Goal: Information Seeking & Learning: Learn about a topic

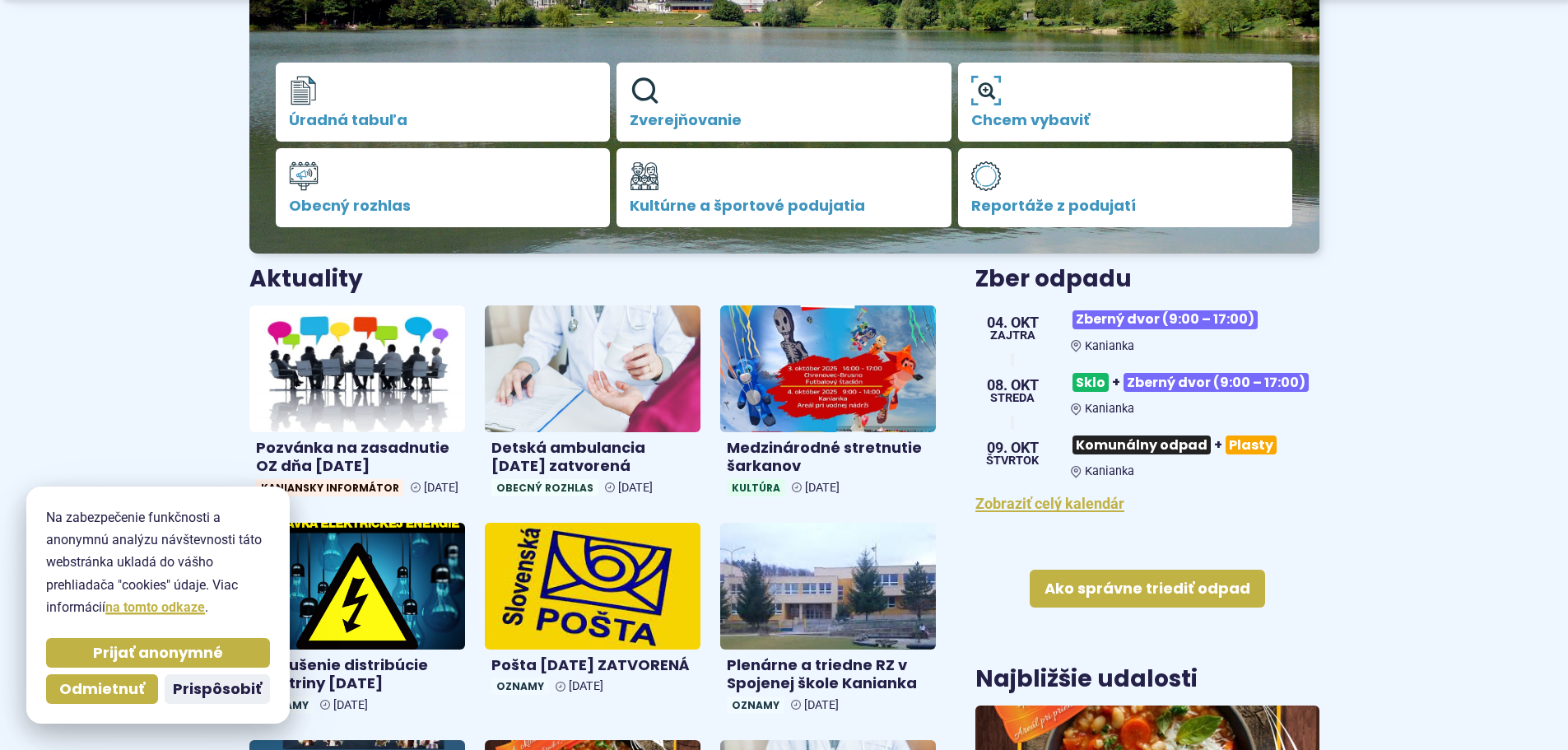
scroll to position [411, 0]
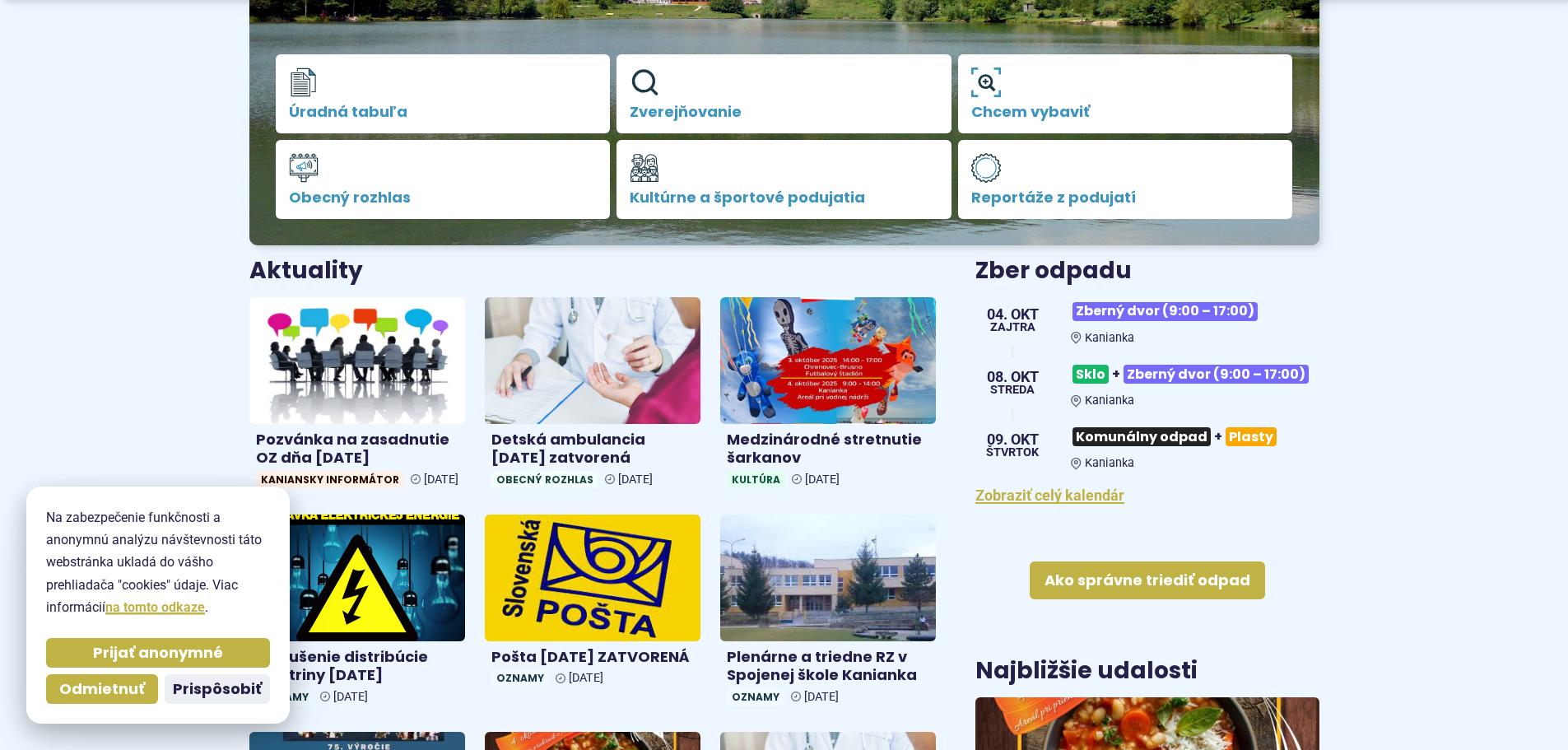
click at [169, 652] on span "Prijať anonymné" at bounding box center [157, 653] width 130 height 19
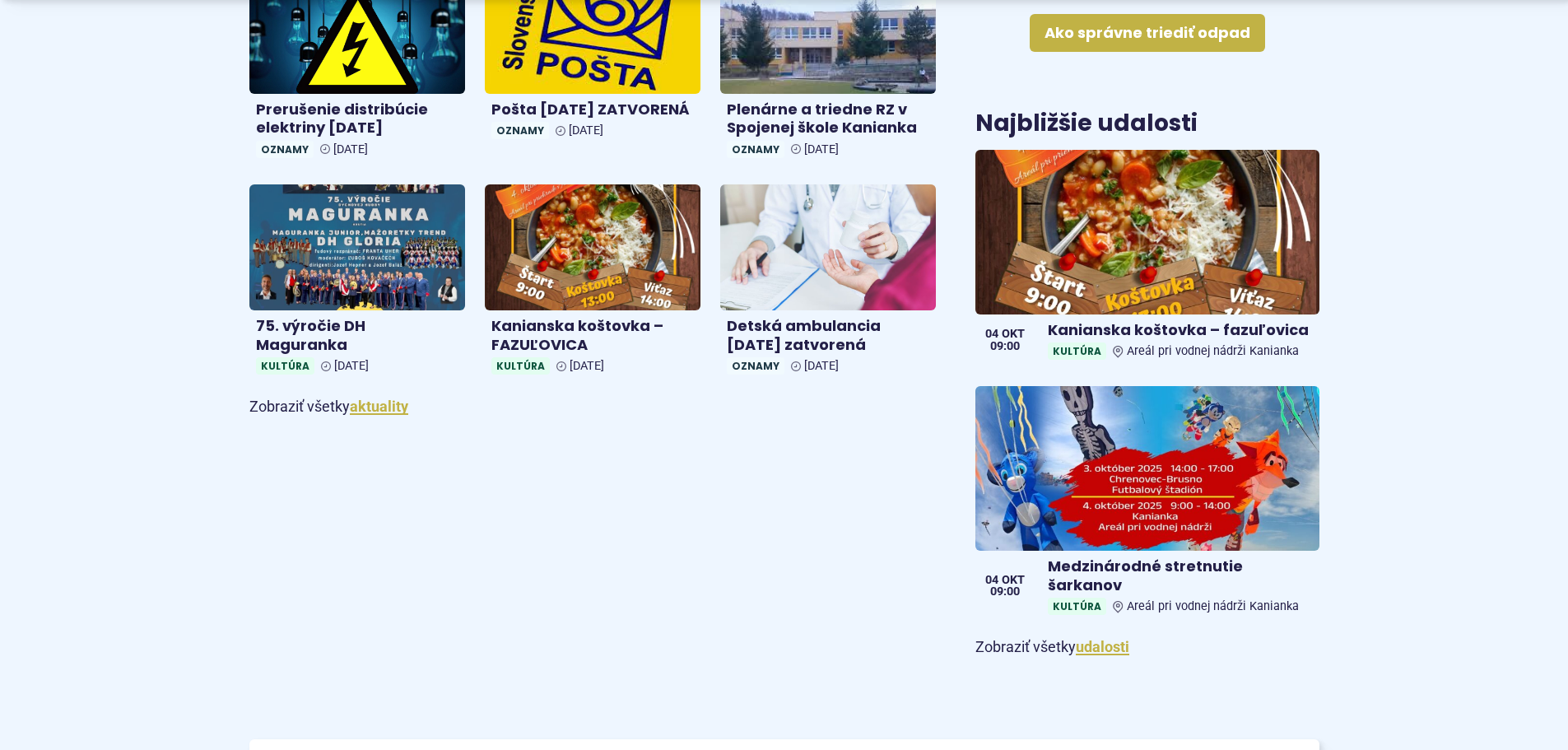
scroll to position [988, 0]
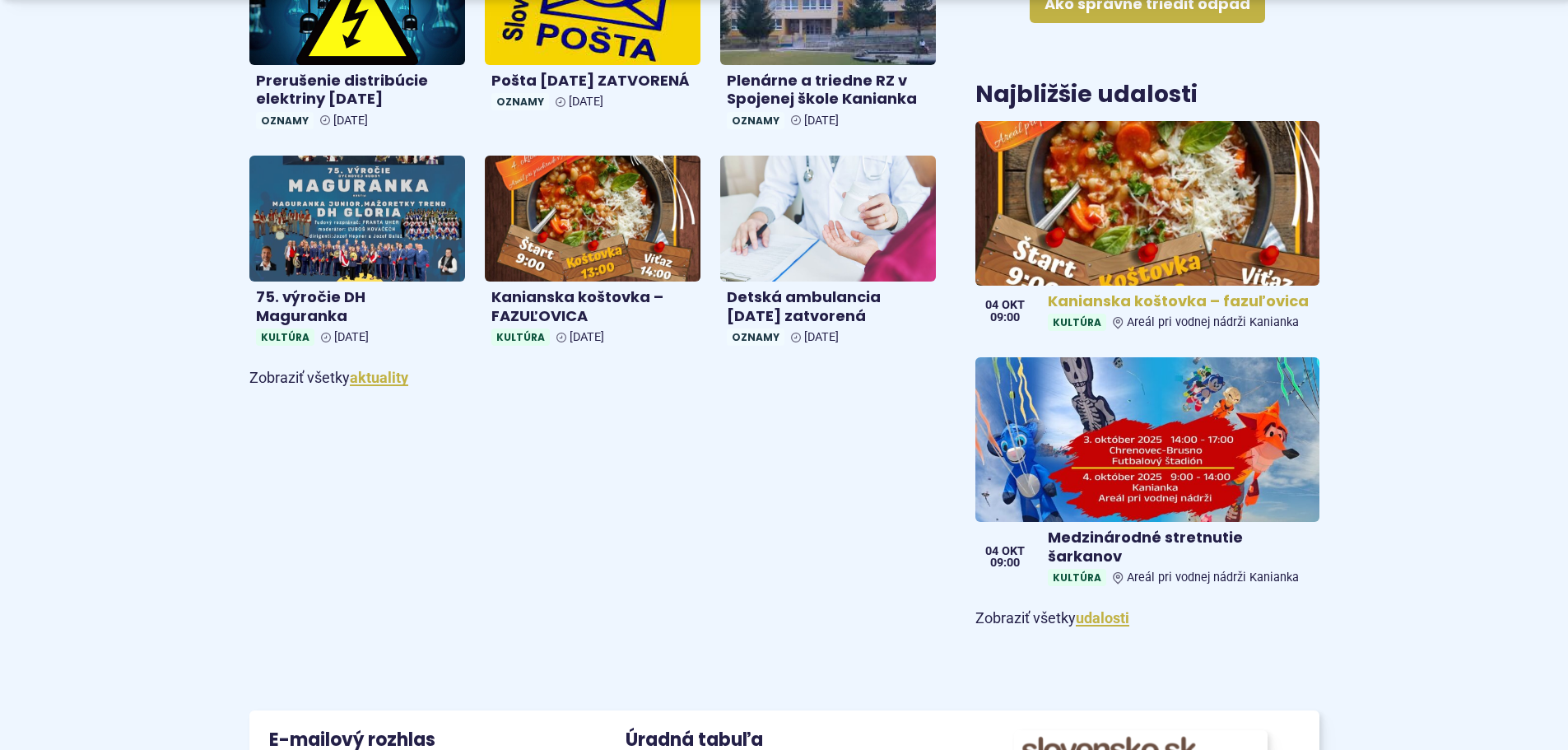
click at [1101, 251] on img at bounding box center [1147, 203] width 395 height 189
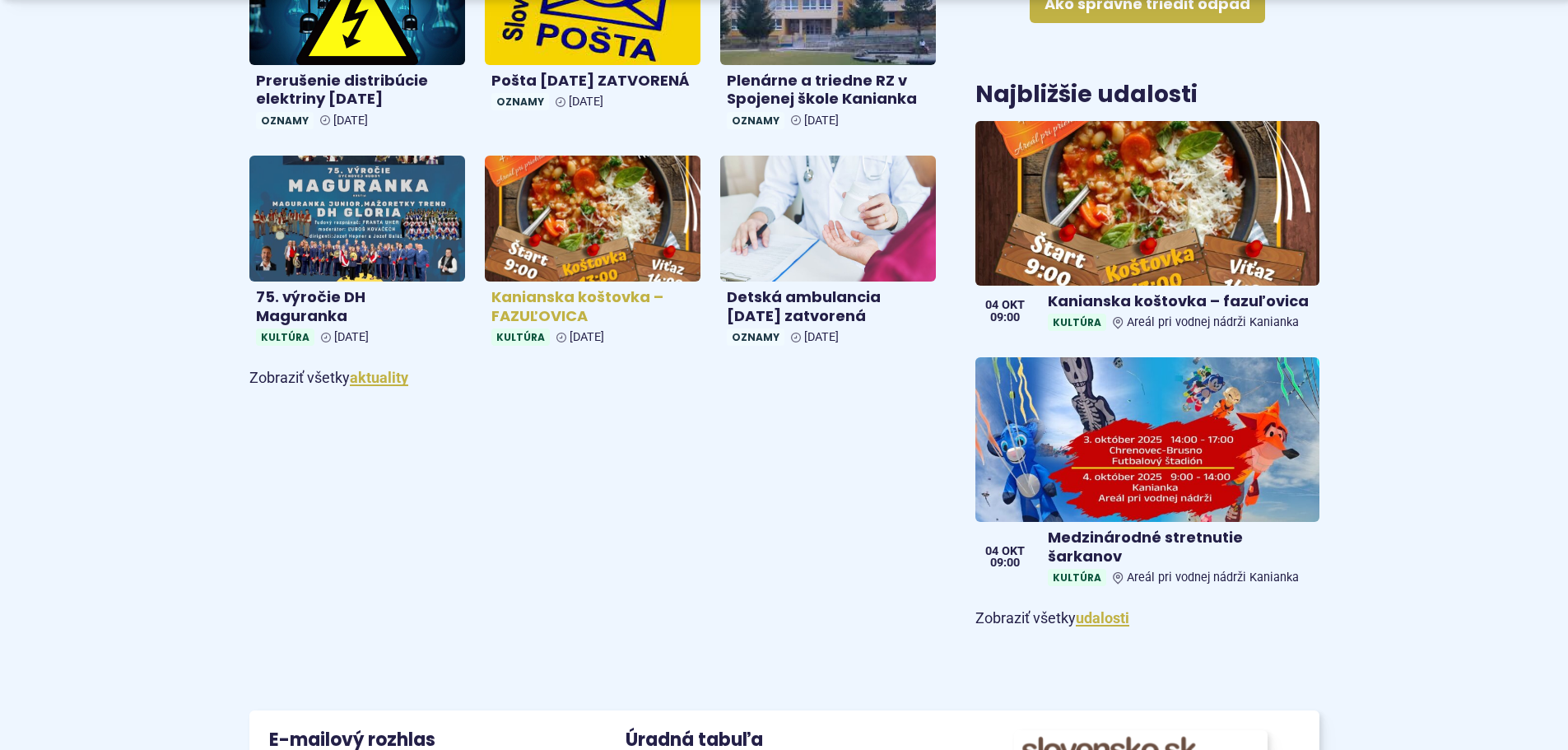
click at [621, 235] on img at bounding box center [593, 219] width 249 height 146
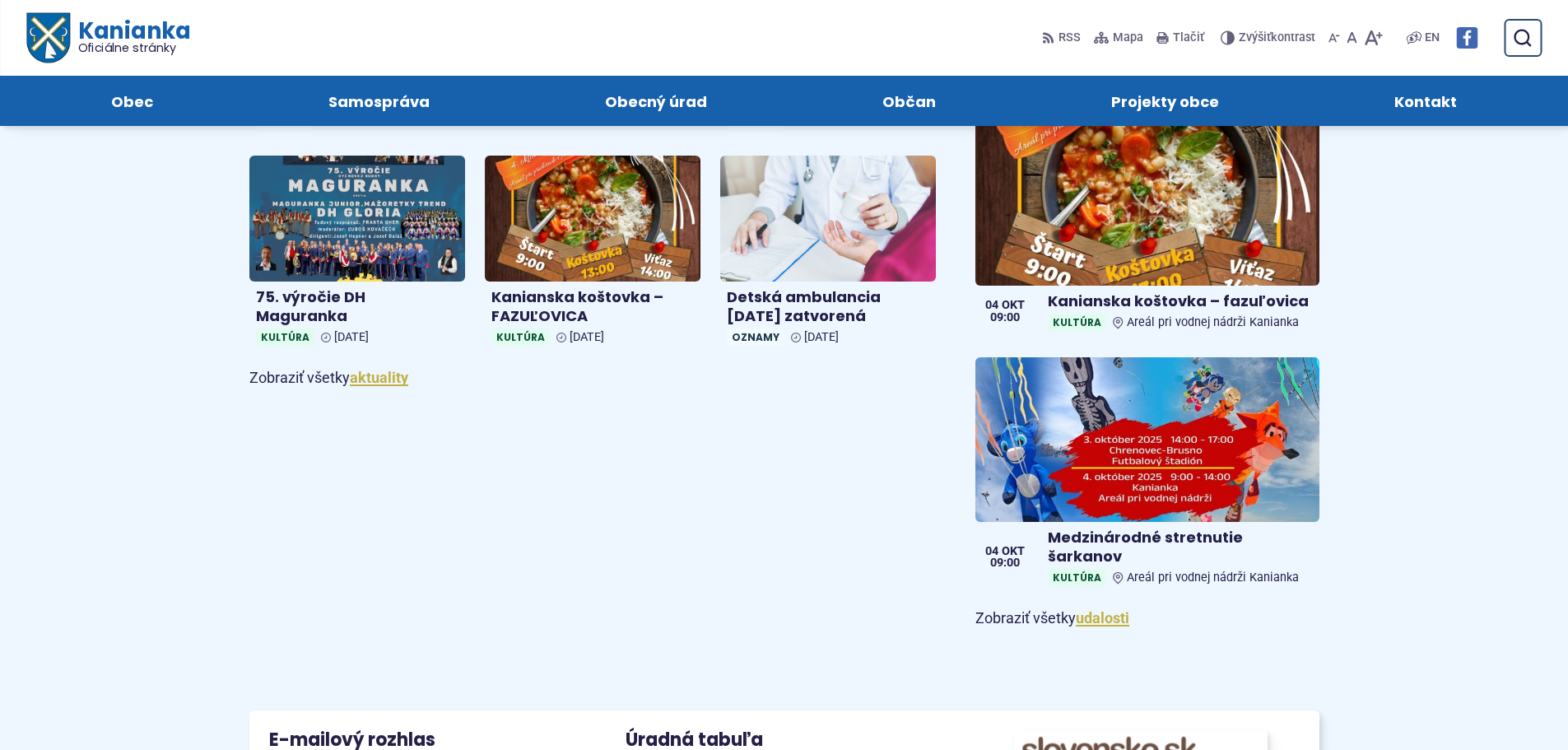
scroll to position [905, 0]
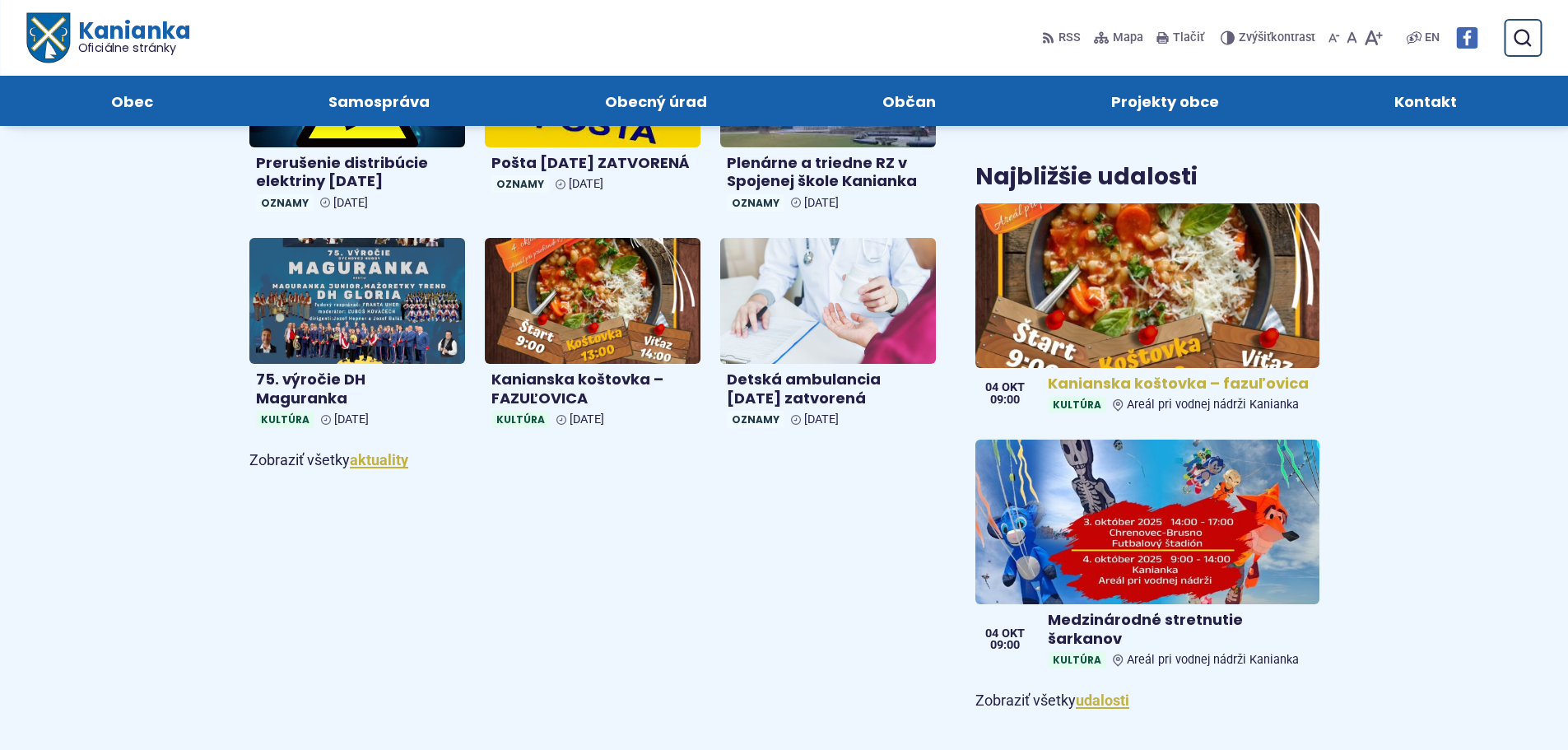
click at [1244, 306] on img at bounding box center [1147, 285] width 395 height 189
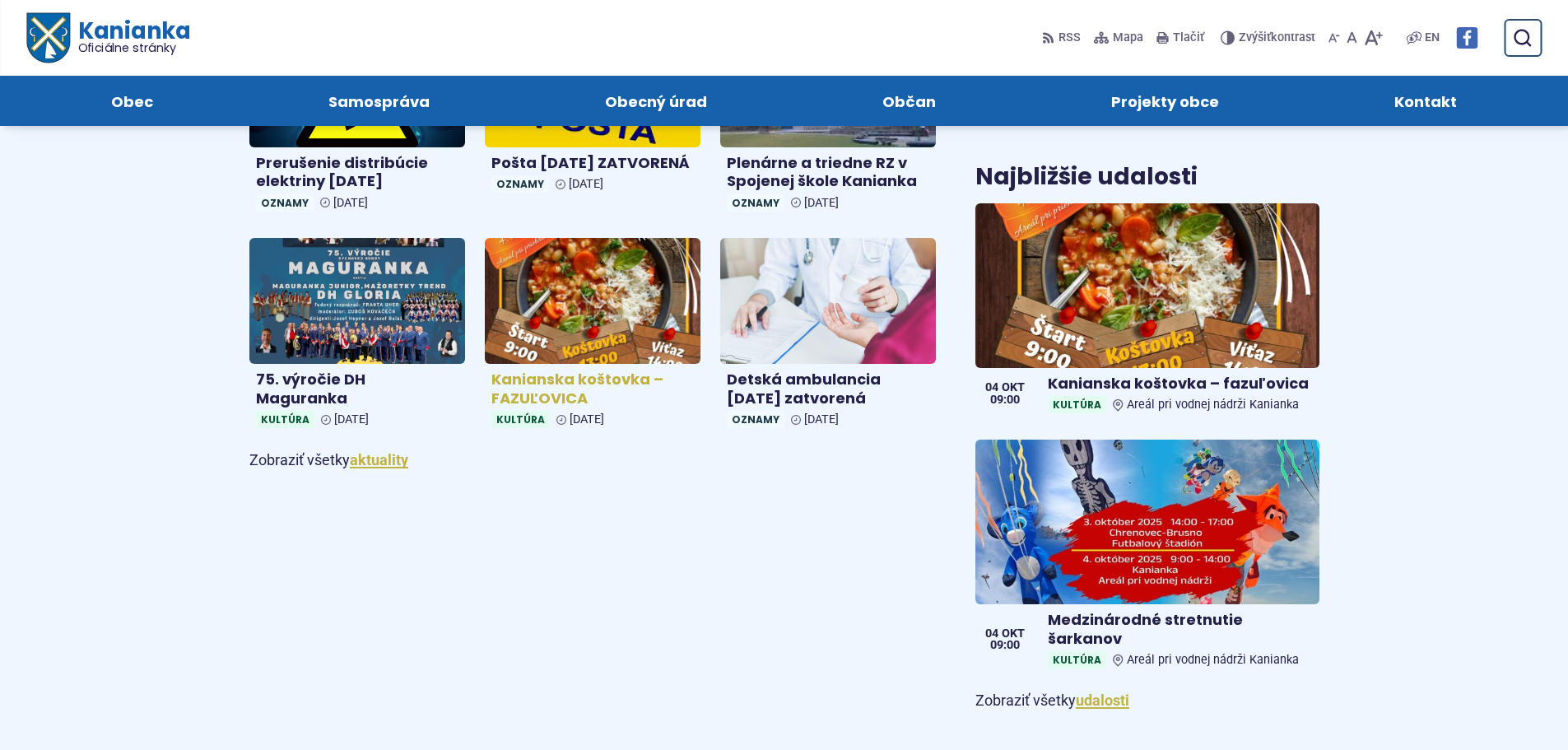
click at [594, 326] on img at bounding box center [593, 301] width 249 height 146
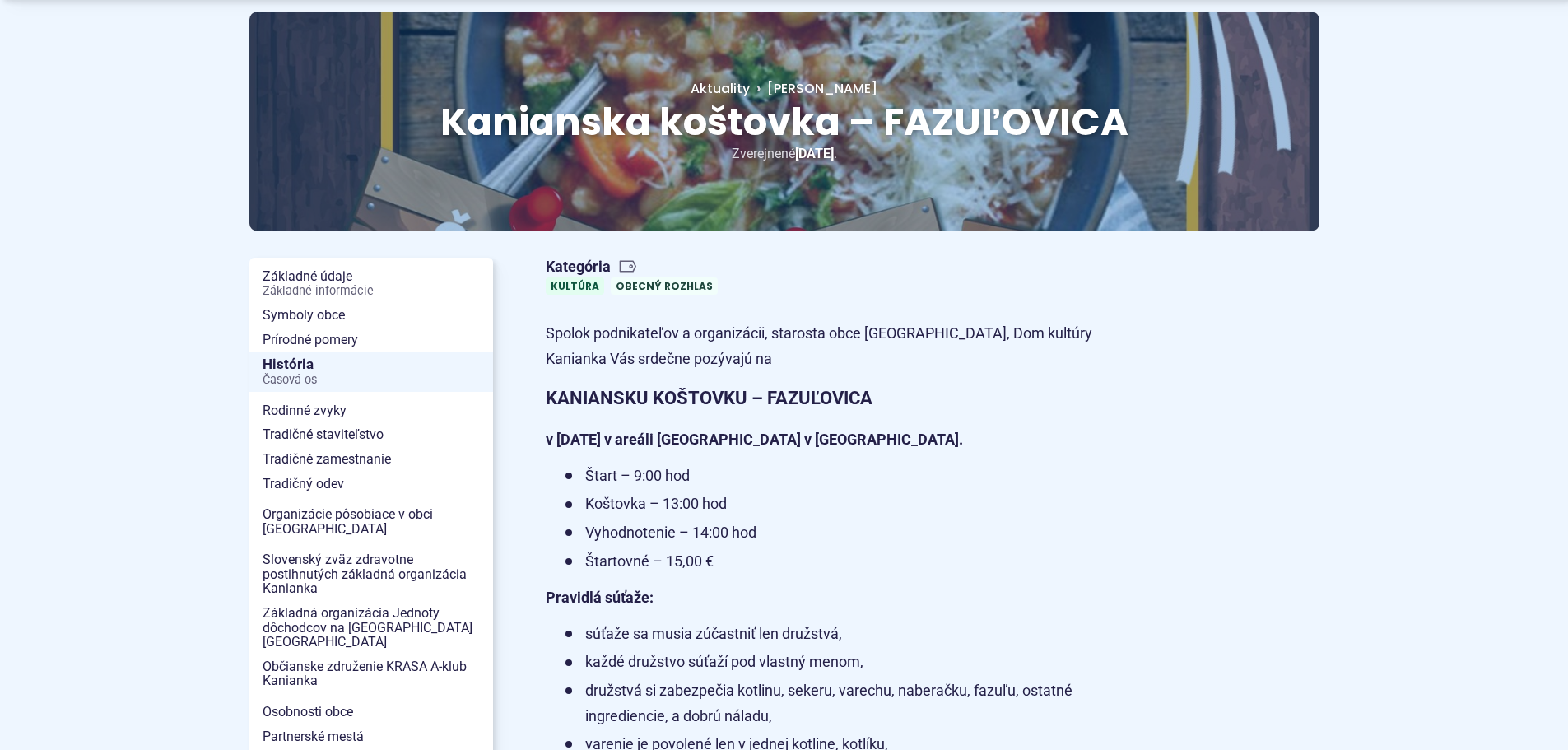
scroll to position [165, 0]
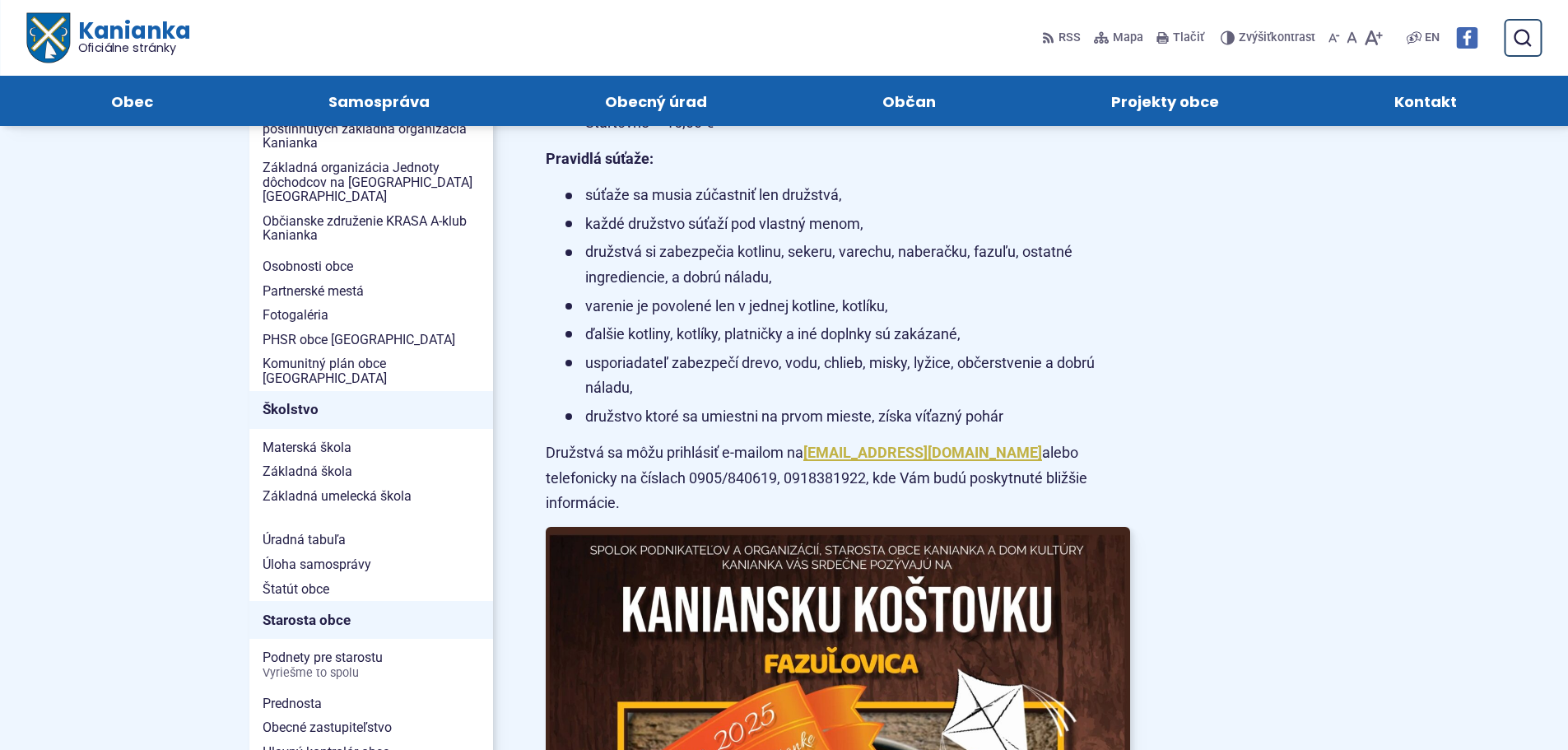
scroll to position [329, 0]
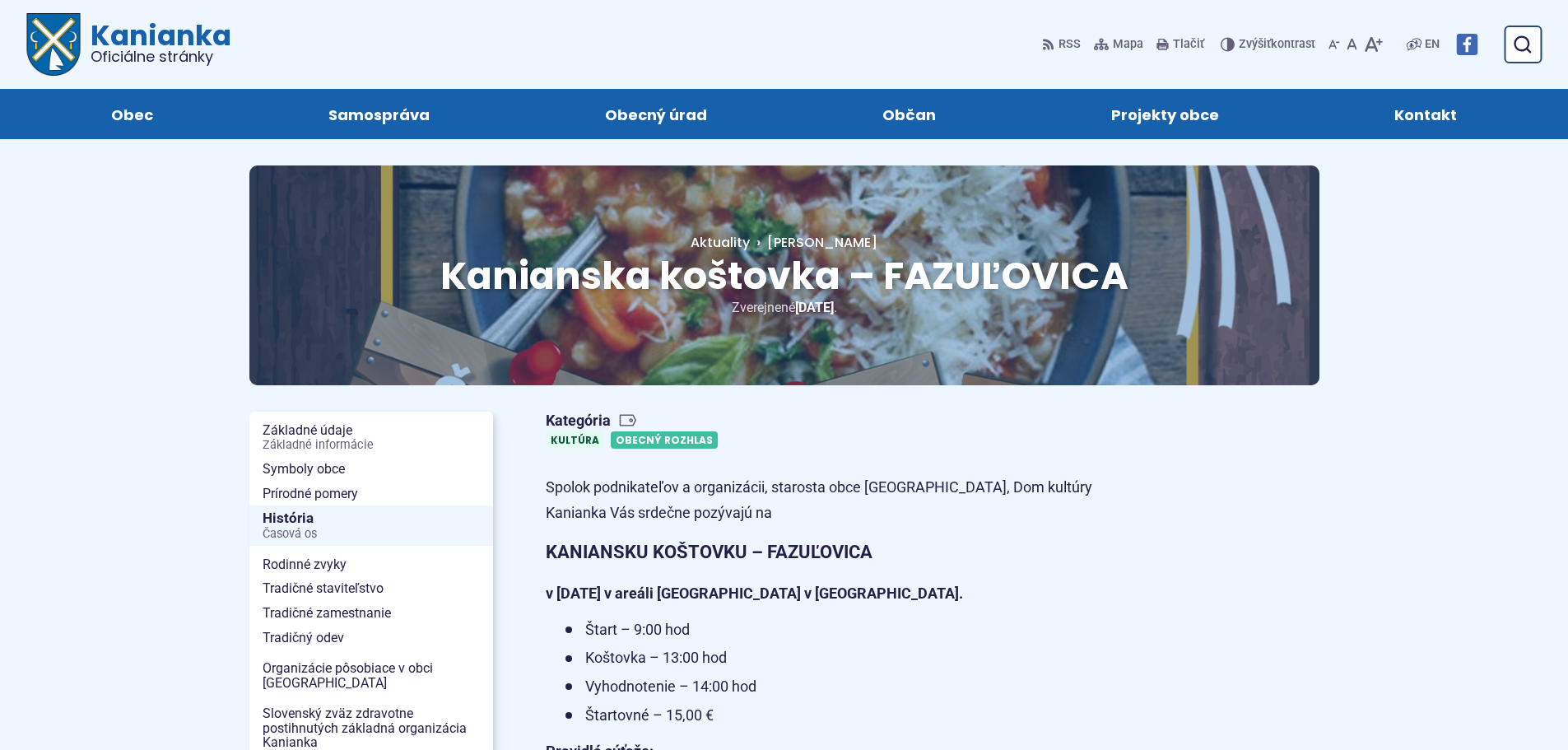
click at [646, 440] on link "Obecný rozhlas" at bounding box center [664, 440] width 107 height 17
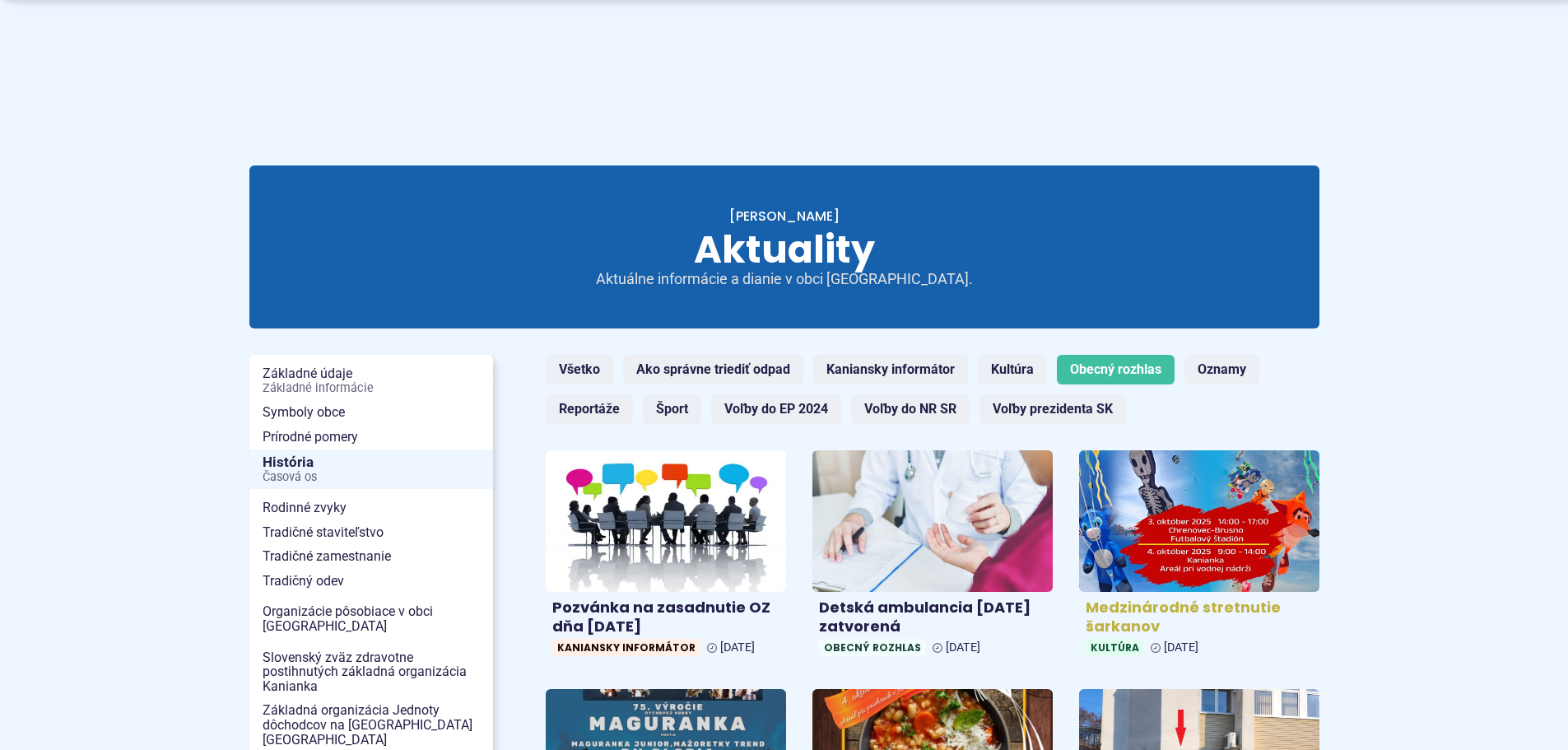
scroll to position [329, 0]
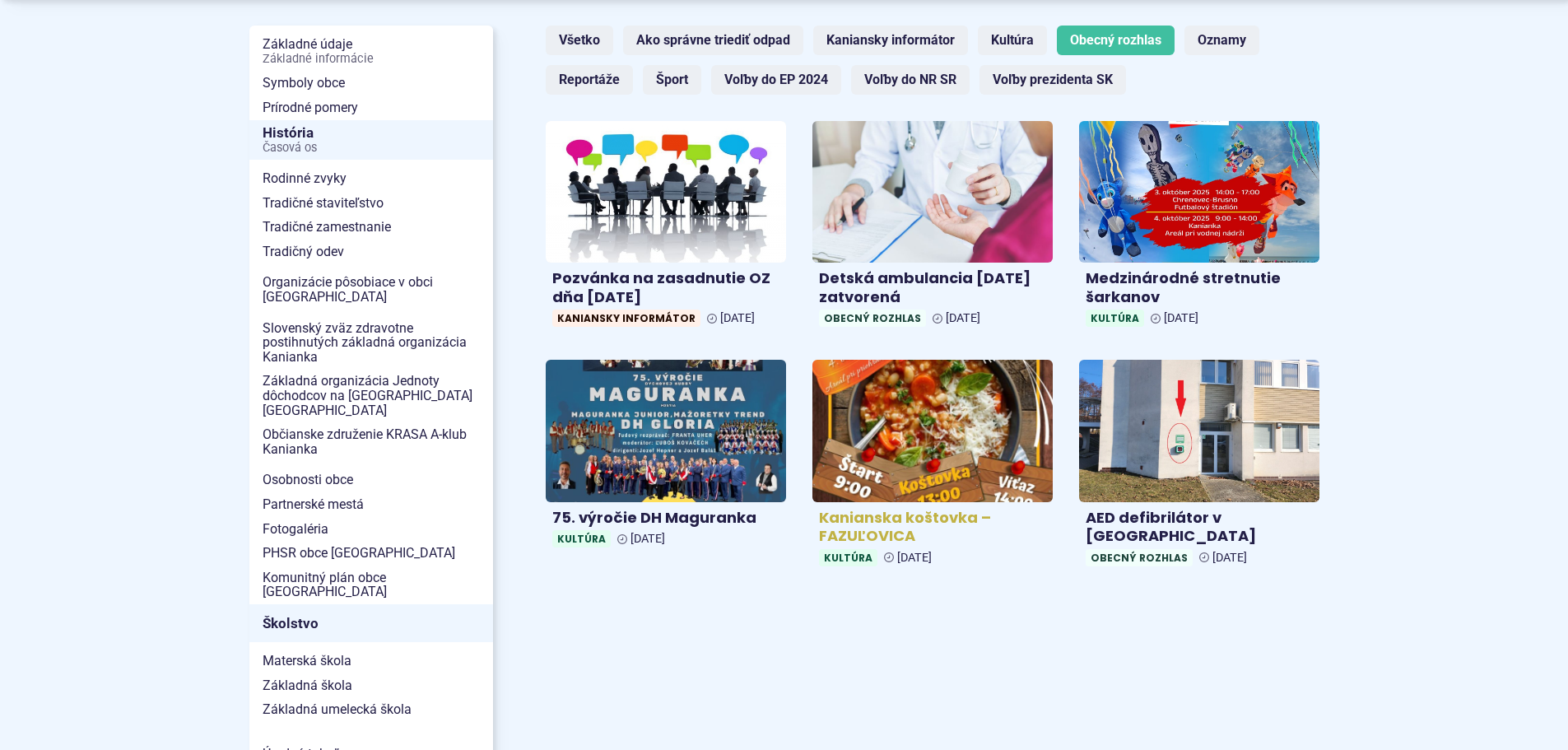
click at [971, 428] on img at bounding box center [932, 430] width 277 height 163
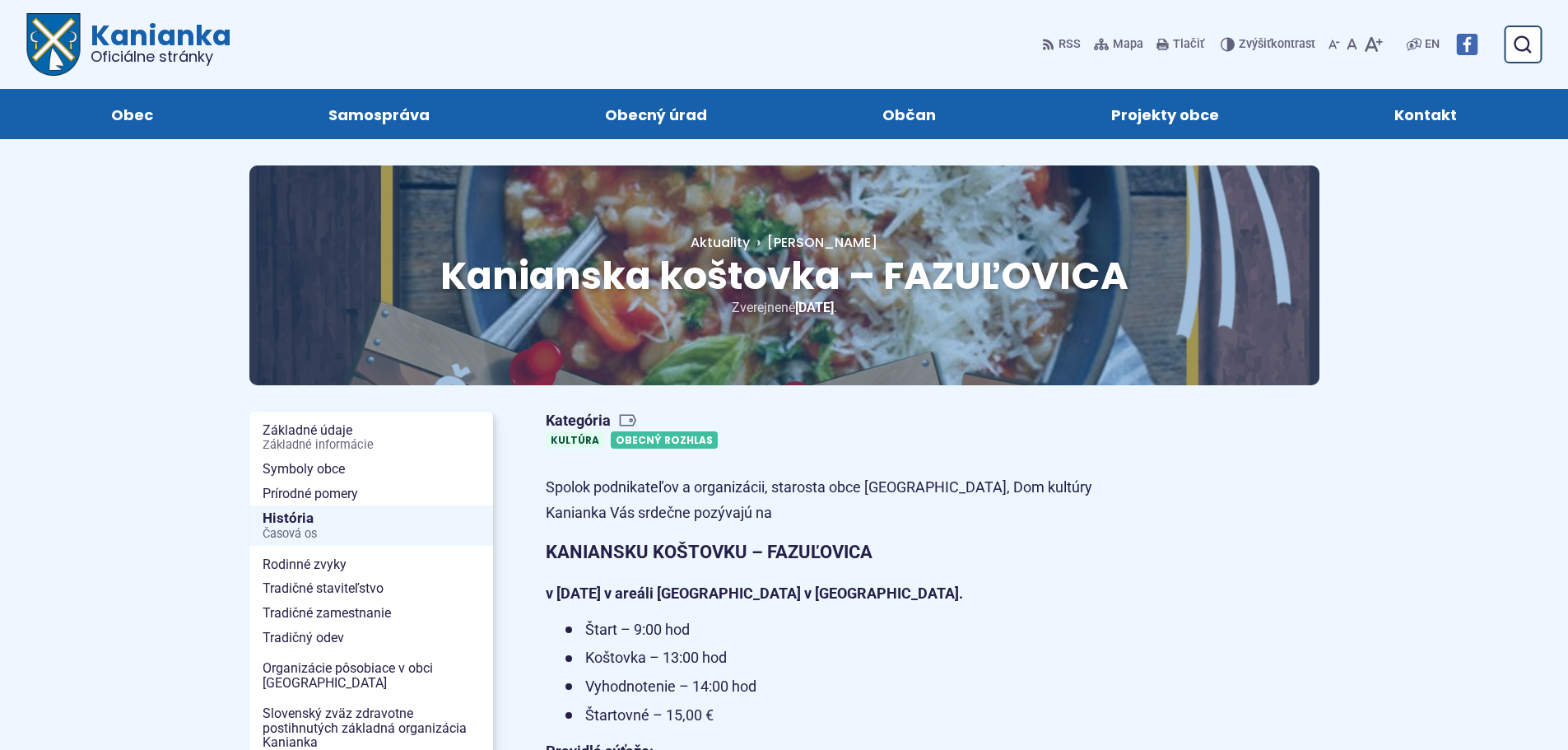
click at [654, 440] on link "Obecný rozhlas" at bounding box center [664, 440] width 107 height 17
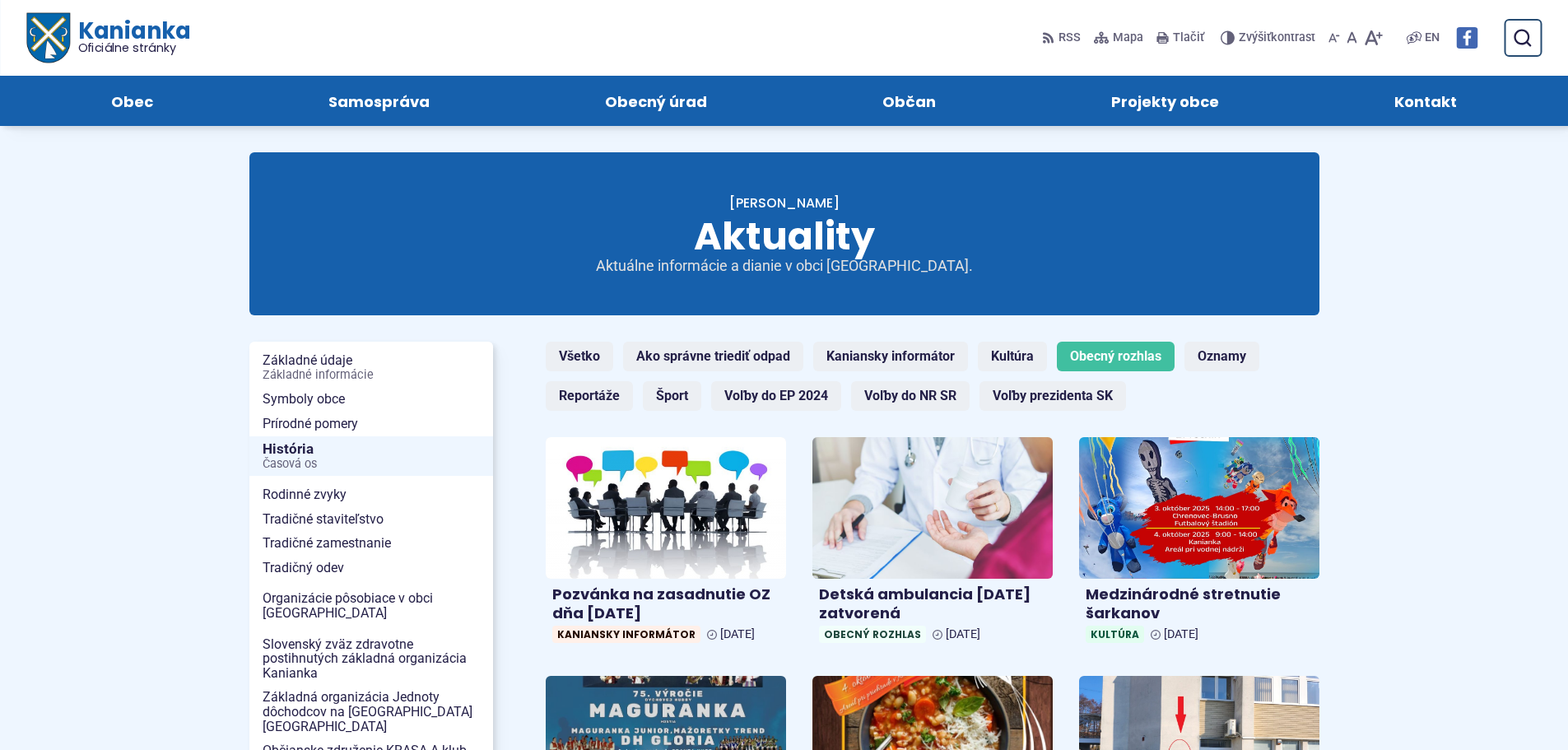
scroll to position [494, 0]
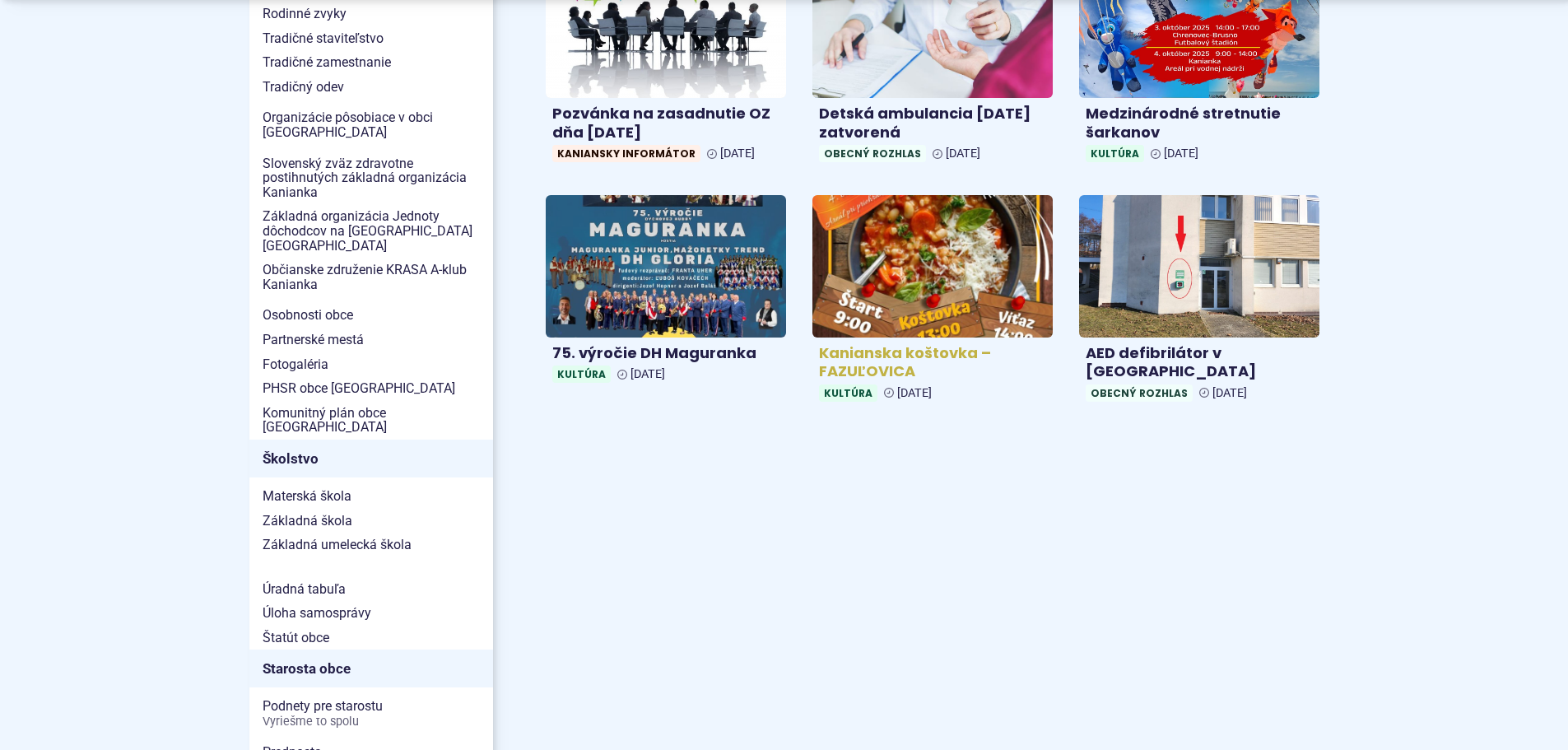
click at [894, 249] on img at bounding box center [932, 266] width 277 height 163
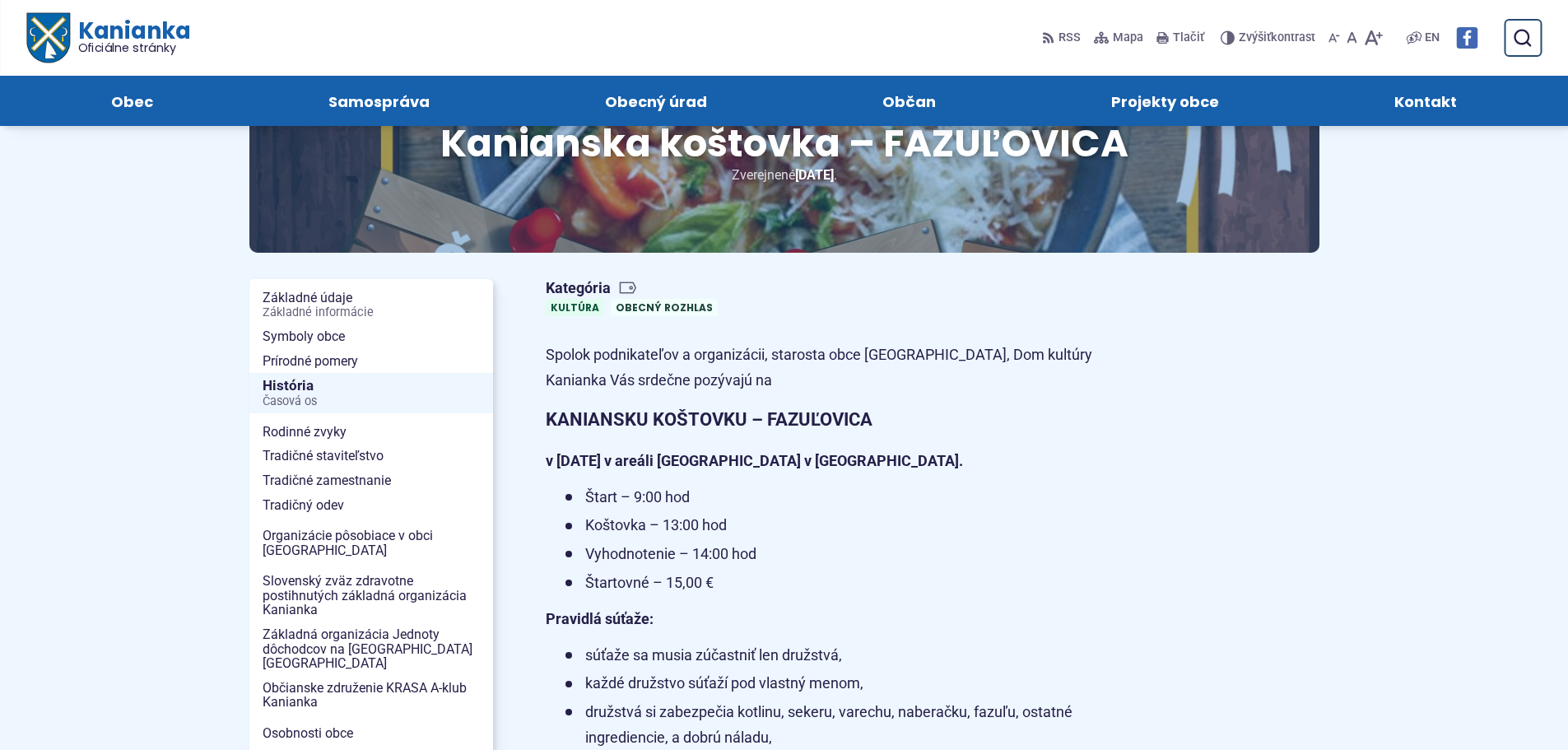
scroll to position [82, 0]
